Goal: Task Accomplishment & Management: Manage account settings

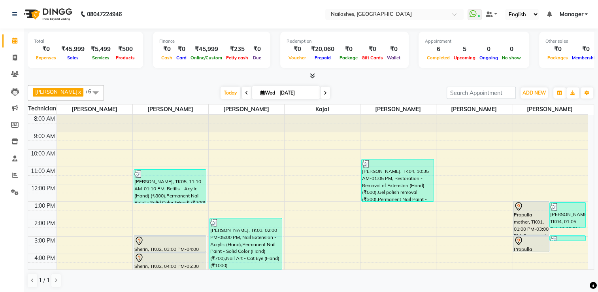
scroll to position [69, 0]
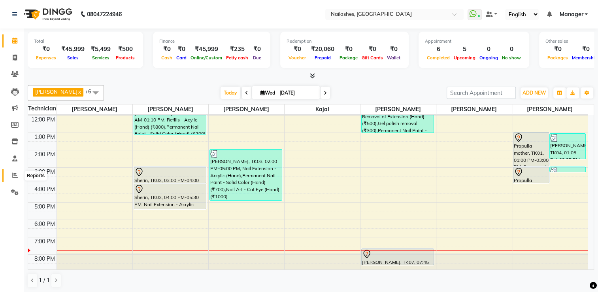
click at [13, 175] on icon at bounding box center [15, 175] width 6 height 6
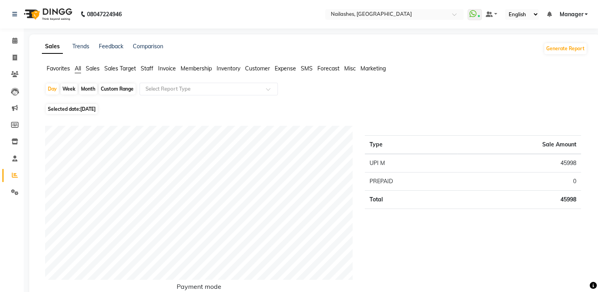
click at [151, 71] on span "Staff" at bounding box center [147, 68] width 13 height 7
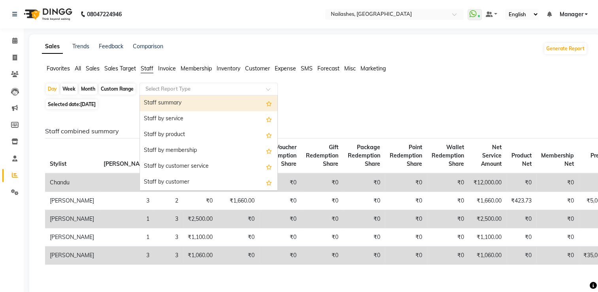
click at [170, 86] on input "text" at bounding box center [201, 89] width 114 height 8
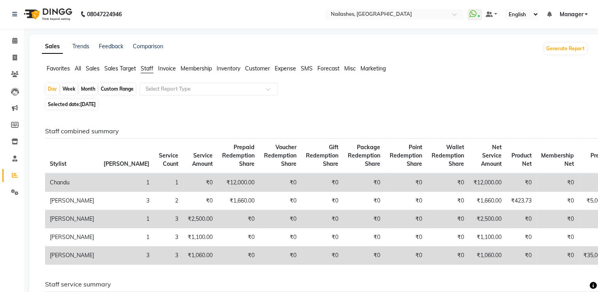
click at [96, 104] on span "[DATE]" at bounding box center [87, 104] width 15 height 6
select select "9"
select select "2025"
click at [90, 105] on span "[DATE]" at bounding box center [87, 104] width 15 height 6
select select "9"
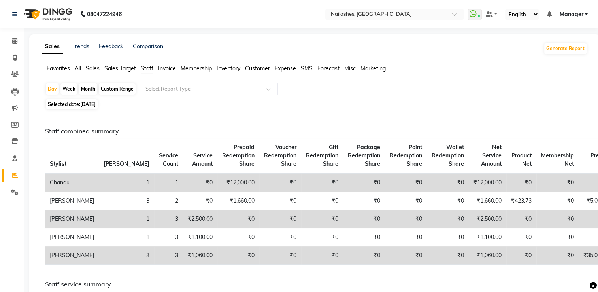
select select "2025"
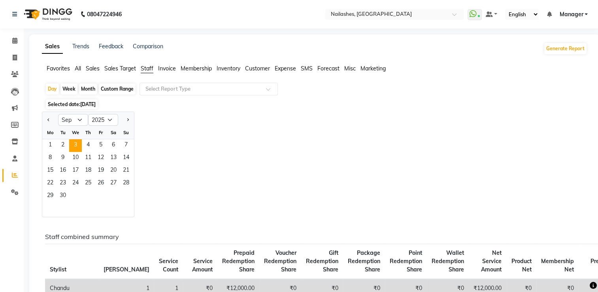
click at [90, 91] on div "Month" at bounding box center [88, 88] width 18 height 11
select select "9"
select select "2025"
click at [90, 91] on div "Month" at bounding box center [88, 88] width 18 height 11
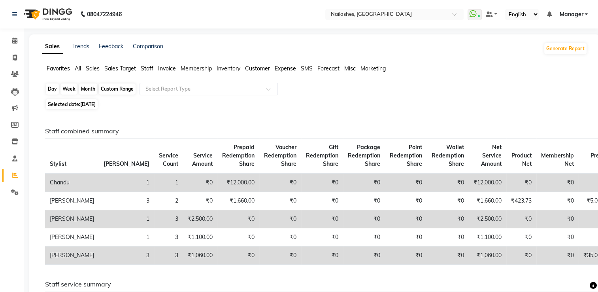
click at [90, 91] on div "Month" at bounding box center [88, 88] width 18 height 11
select select "9"
select select "2025"
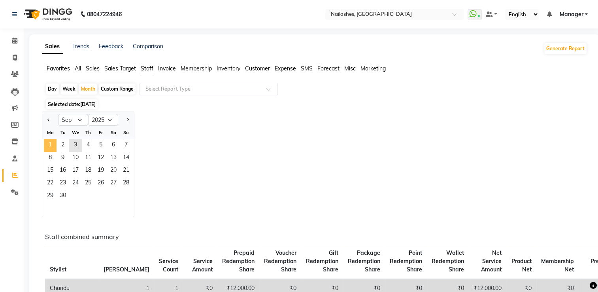
click at [49, 144] on span "1" at bounding box center [50, 145] width 13 height 13
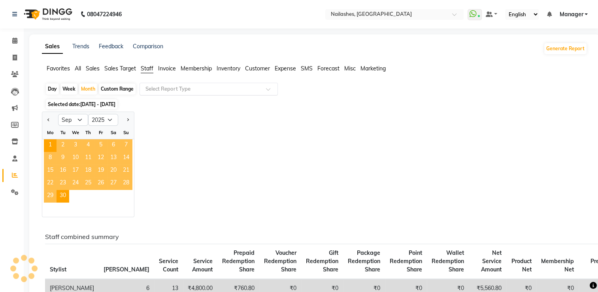
click at [167, 89] on input "text" at bounding box center [201, 89] width 114 height 8
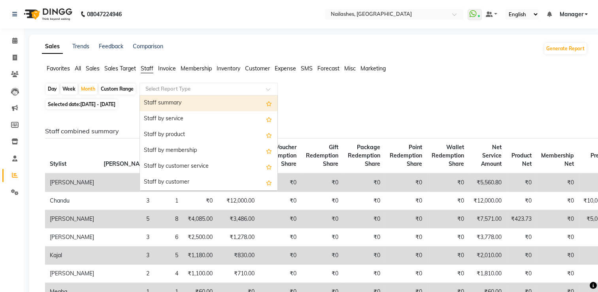
click at [174, 100] on div "Staff summary" at bounding box center [209, 103] width 138 height 16
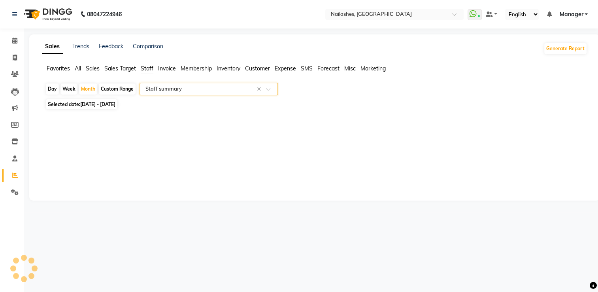
select select "csv"
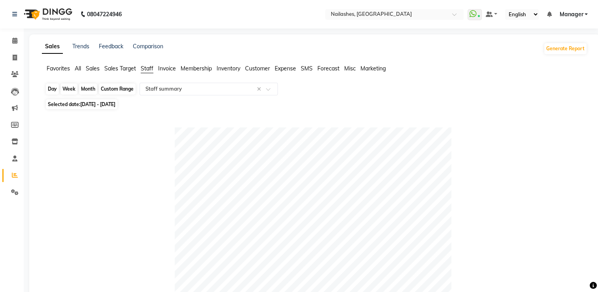
click at [91, 87] on div "Month" at bounding box center [88, 88] width 18 height 11
select select "9"
select select "2025"
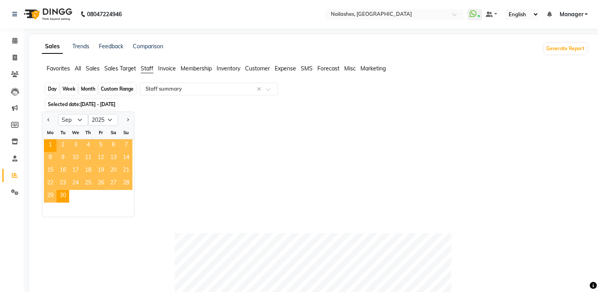
click at [91, 87] on div "Month" at bounding box center [88, 88] width 18 height 11
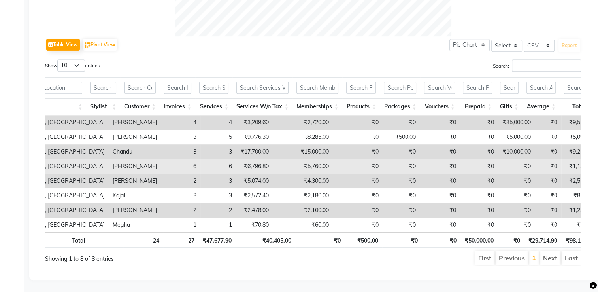
scroll to position [0, 55]
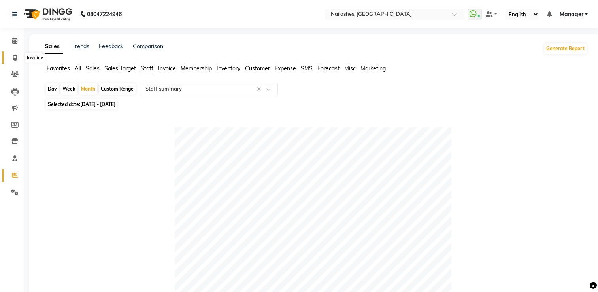
click at [14, 61] on span at bounding box center [15, 57] width 14 height 9
select select "service"
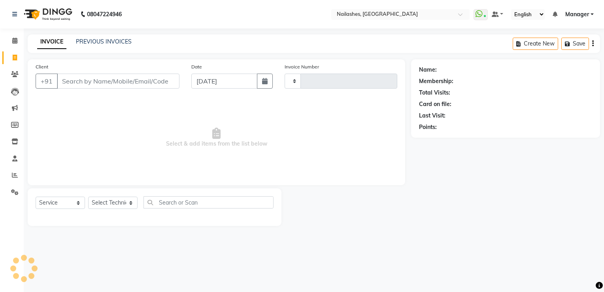
type input "1800"
select select "6579"
click at [103, 40] on link "PREVIOUS INVOICES" at bounding box center [104, 41] width 56 height 7
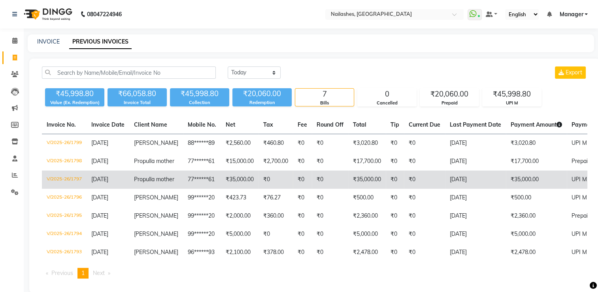
click at [221, 186] on td "₹35,000.00" at bounding box center [240, 179] width 38 height 18
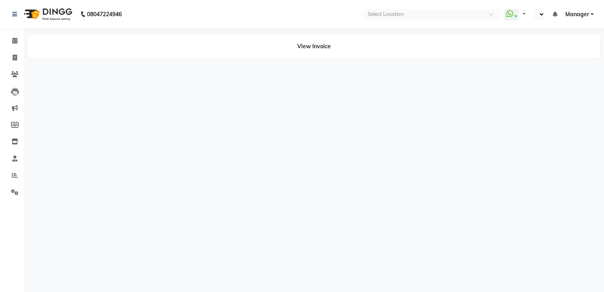
select select "en"
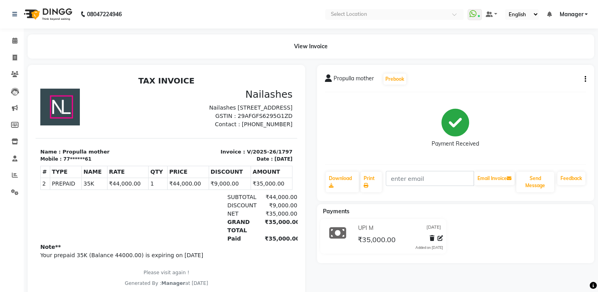
click at [588, 81] on div "Propulla mother Prebook Payment Received Download Print Email Invoice Send Mess…" at bounding box center [455, 133] width 277 height 136
click at [585, 79] on icon "button" at bounding box center [586, 79] width 2 height 0
click at [563, 79] on div "Edit Item Staff" at bounding box center [554, 79] width 38 height 10
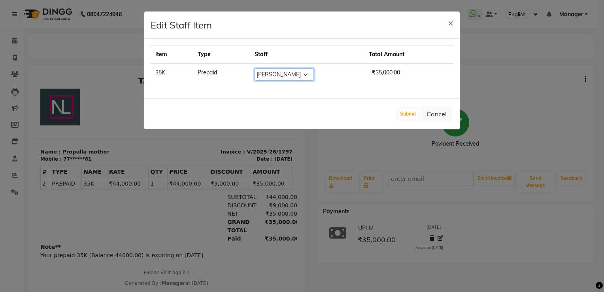
click at [294, 75] on select "Select ARISH [PERSON_NAME] [PERSON_NAME] [PERSON_NAME] [PERSON_NAME] Manager [P…" at bounding box center [284, 74] width 59 height 12
select select "84841"
click at [268, 68] on select "Select ARISH [PERSON_NAME] [PERSON_NAME] [PERSON_NAME] [PERSON_NAME] Manager [P…" at bounding box center [284, 74] width 59 height 12
click at [408, 113] on button "Submit" at bounding box center [408, 113] width 20 height 11
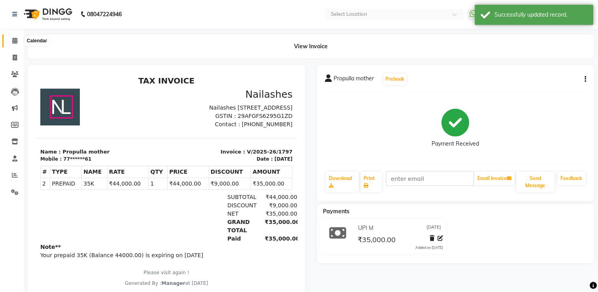
click at [16, 42] on icon at bounding box center [14, 41] width 5 height 6
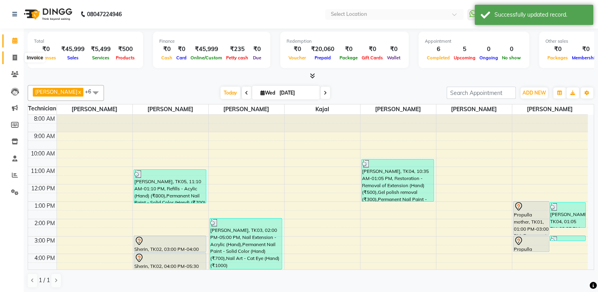
click at [14, 55] on icon at bounding box center [15, 58] width 4 height 6
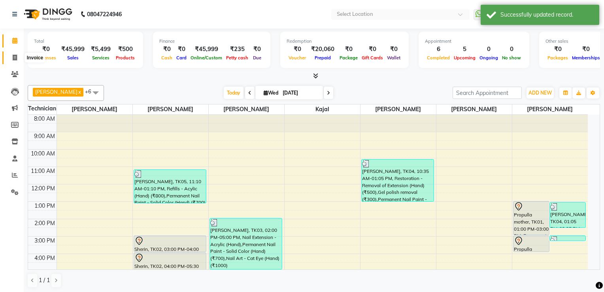
select select "service"
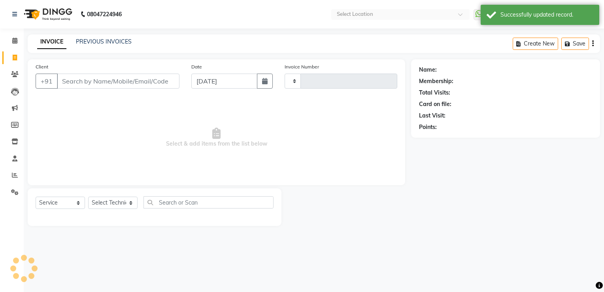
type input "1800"
select select "6579"
click at [12, 177] on icon at bounding box center [15, 175] width 6 height 6
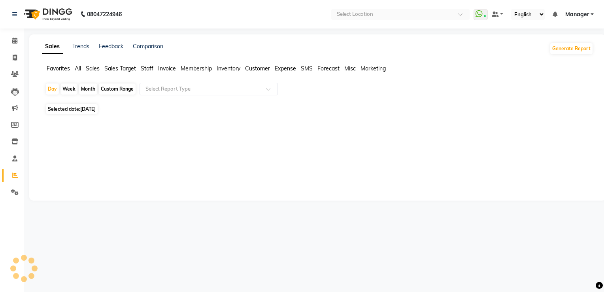
click at [149, 70] on span "Staff" at bounding box center [147, 68] width 13 height 7
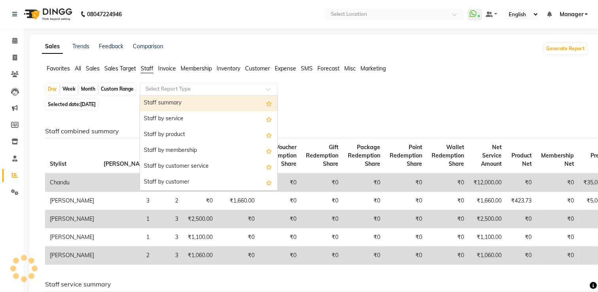
click at [166, 83] on div "Select Report Type" at bounding box center [209, 89] width 138 height 13
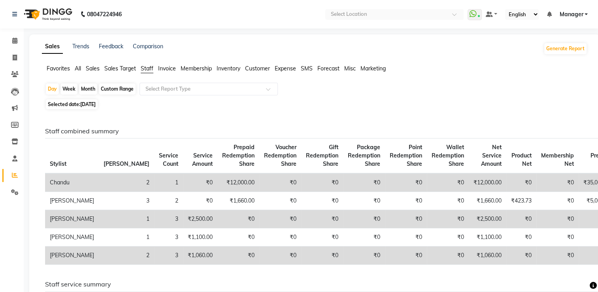
click at [90, 89] on div "Month" at bounding box center [88, 88] width 18 height 11
select select "9"
select select "2025"
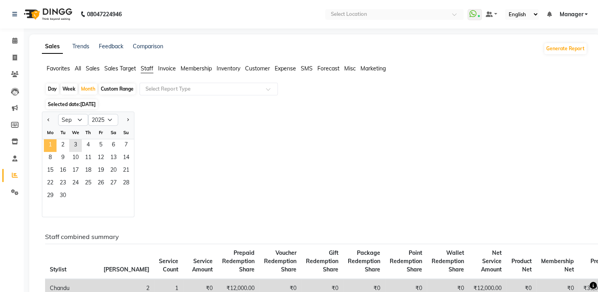
click at [51, 144] on span "1" at bounding box center [50, 145] width 13 height 13
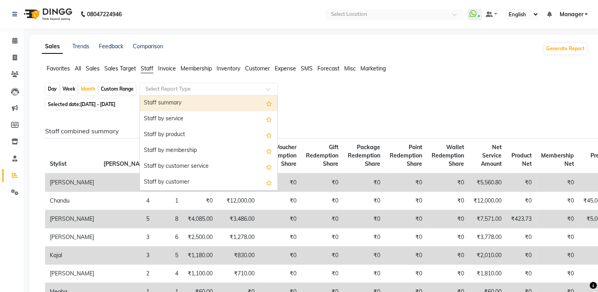
click at [173, 89] on input "text" at bounding box center [201, 89] width 114 height 8
click at [175, 98] on div "Staff summary" at bounding box center [209, 103] width 138 height 16
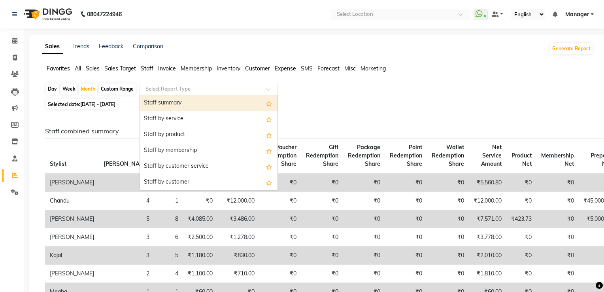
select select "csv"
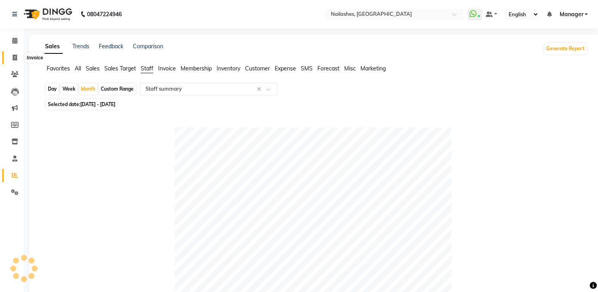
click at [16, 57] on icon at bounding box center [15, 58] width 4 height 6
select select "service"
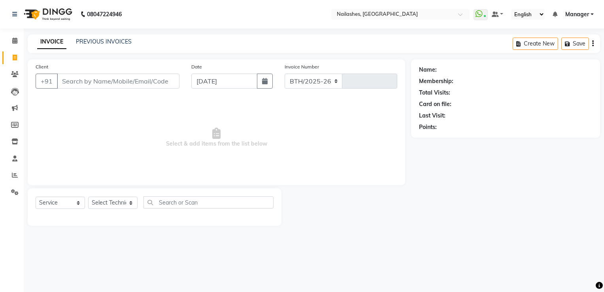
select select "6579"
type input "1800"
click at [114, 42] on link "PREVIOUS INVOICES" at bounding box center [104, 41] width 56 height 7
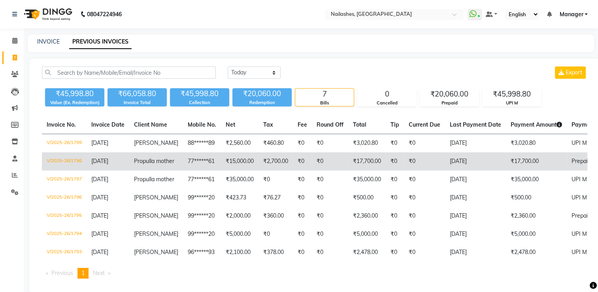
click at [221, 162] on td "₹15,000.00" at bounding box center [240, 161] width 38 height 18
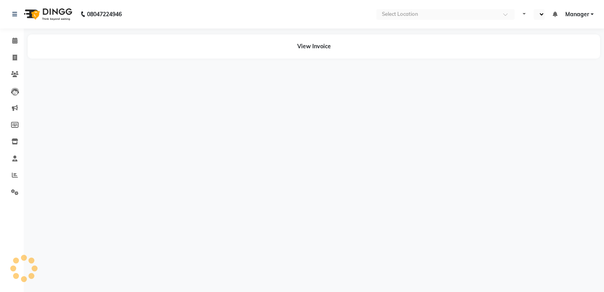
select select "en"
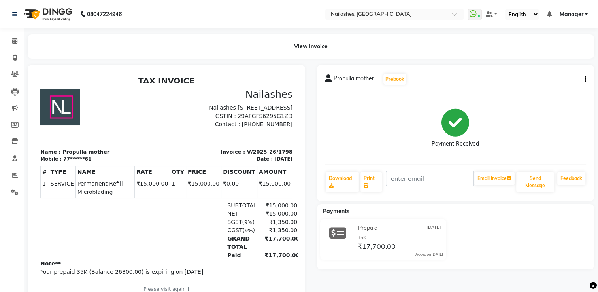
click at [585, 79] on icon "button" at bounding box center [586, 79] width 2 height 0
click at [558, 85] on div "Edit Item Staff" at bounding box center [546, 84] width 54 height 10
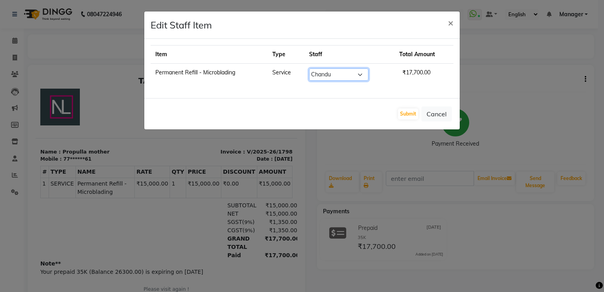
click at [327, 77] on select "Select ARISH [PERSON_NAME] [PERSON_NAME] [PERSON_NAME] [PERSON_NAME] Manager [P…" at bounding box center [338, 74] width 59 height 12
select select "50725"
click at [309, 68] on select "Select ARISH [PERSON_NAME] [PERSON_NAME] [PERSON_NAME] [PERSON_NAME] Manager [P…" at bounding box center [338, 74] width 59 height 12
click at [404, 113] on button "Submit" at bounding box center [408, 113] width 20 height 11
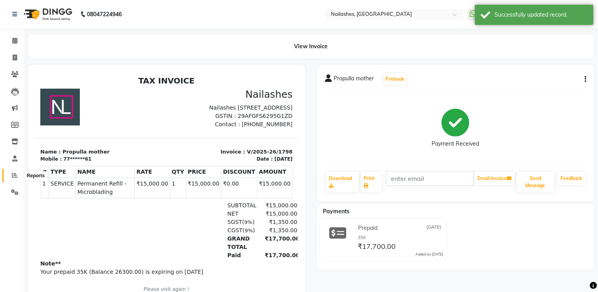
click at [13, 176] on icon at bounding box center [15, 175] width 6 height 6
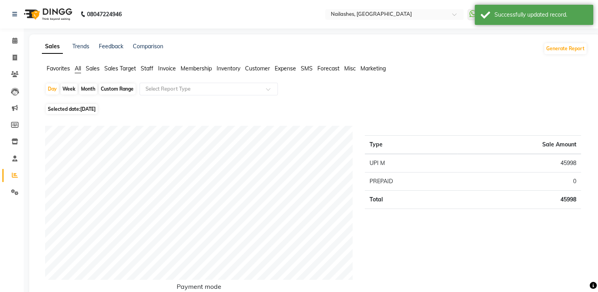
click at [146, 69] on span "Staff" at bounding box center [147, 68] width 13 height 7
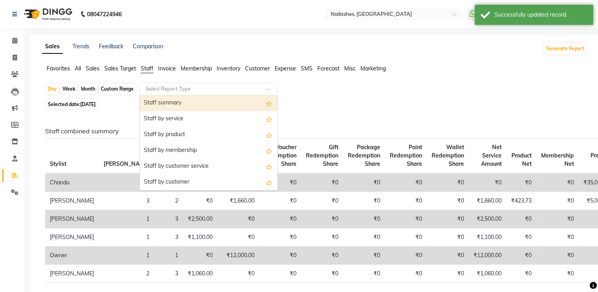
click at [161, 86] on input "text" at bounding box center [201, 89] width 114 height 8
click at [169, 102] on div "Staff summary" at bounding box center [209, 103] width 138 height 16
select select "csv"
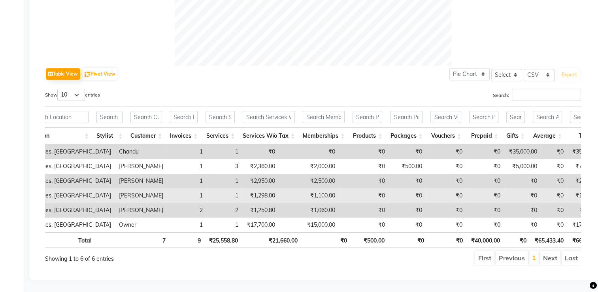
scroll to position [0, 33]
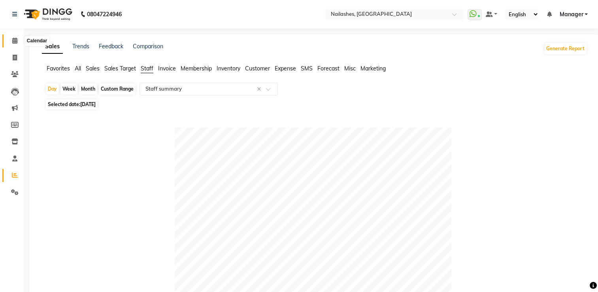
click at [13, 42] on icon at bounding box center [14, 41] width 5 height 6
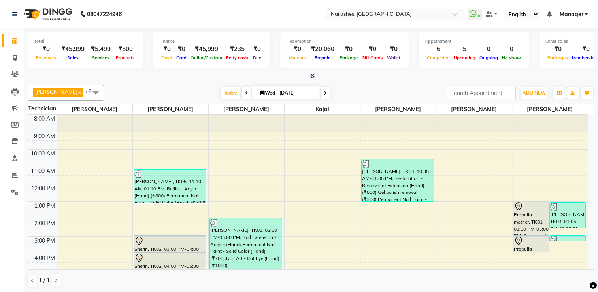
click at [581, 15] on span "Manager" at bounding box center [571, 14] width 24 height 8
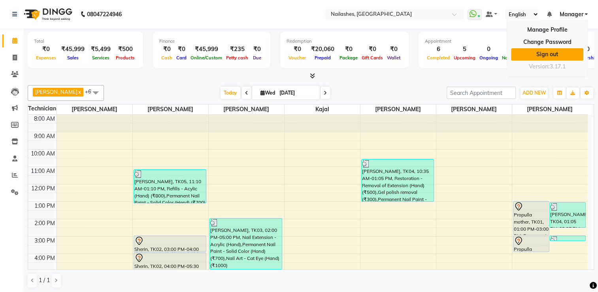
click at [557, 53] on link "Sign out" at bounding box center [547, 54] width 72 height 12
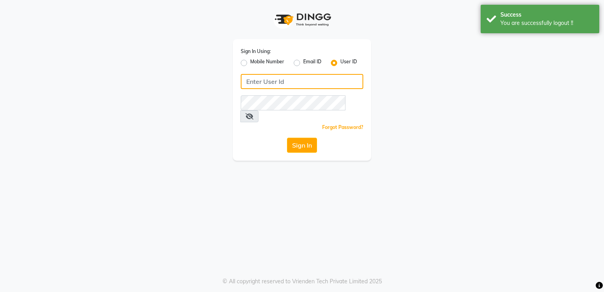
type input "9980535167"
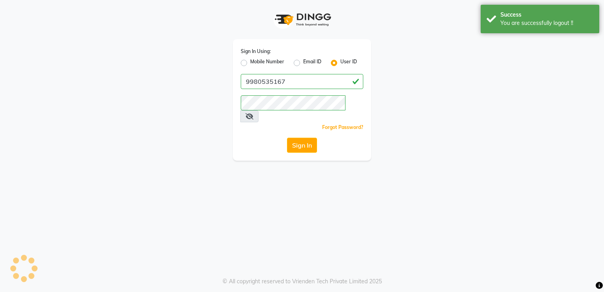
click at [274, 61] on label "Mobile Number" at bounding box center [267, 62] width 34 height 9
click at [255, 61] on input "Mobile Number" at bounding box center [252, 60] width 5 height 5
radio input "true"
radio input "false"
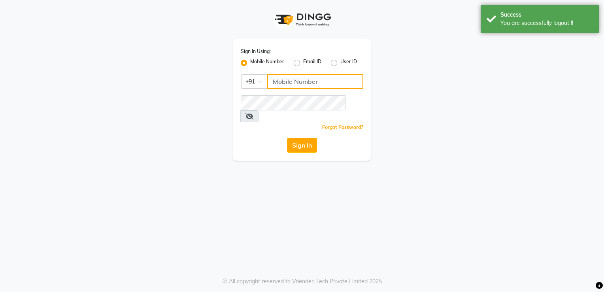
click at [309, 78] on input "Username" at bounding box center [315, 81] width 96 height 15
type input "9980535167"
click at [305, 138] on button "Sign In" at bounding box center [302, 145] width 30 height 15
